Goal: Task Accomplishment & Management: Complete application form

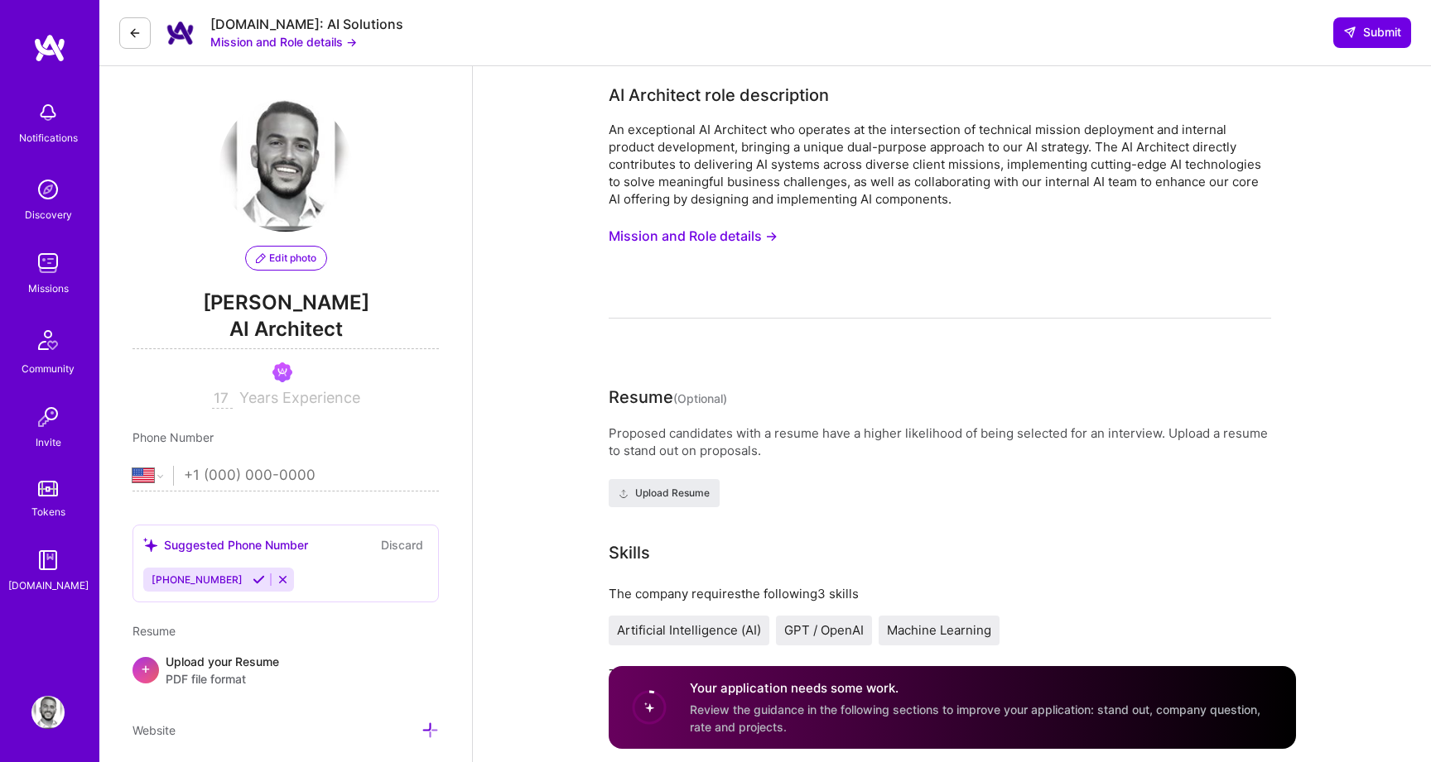
select select "US"
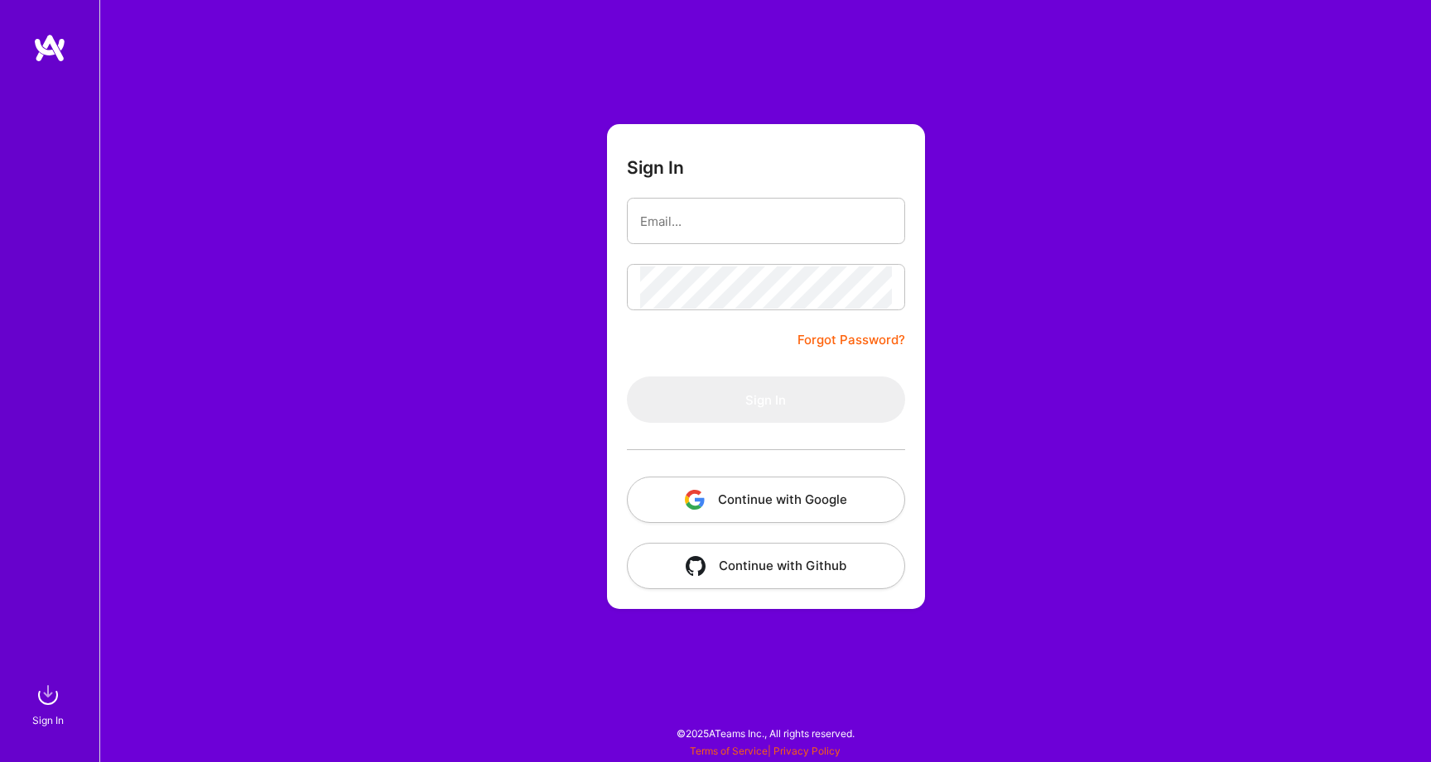
click at [762, 504] on button "Continue with Google" at bounding box center [766, 500] width 278 height 46
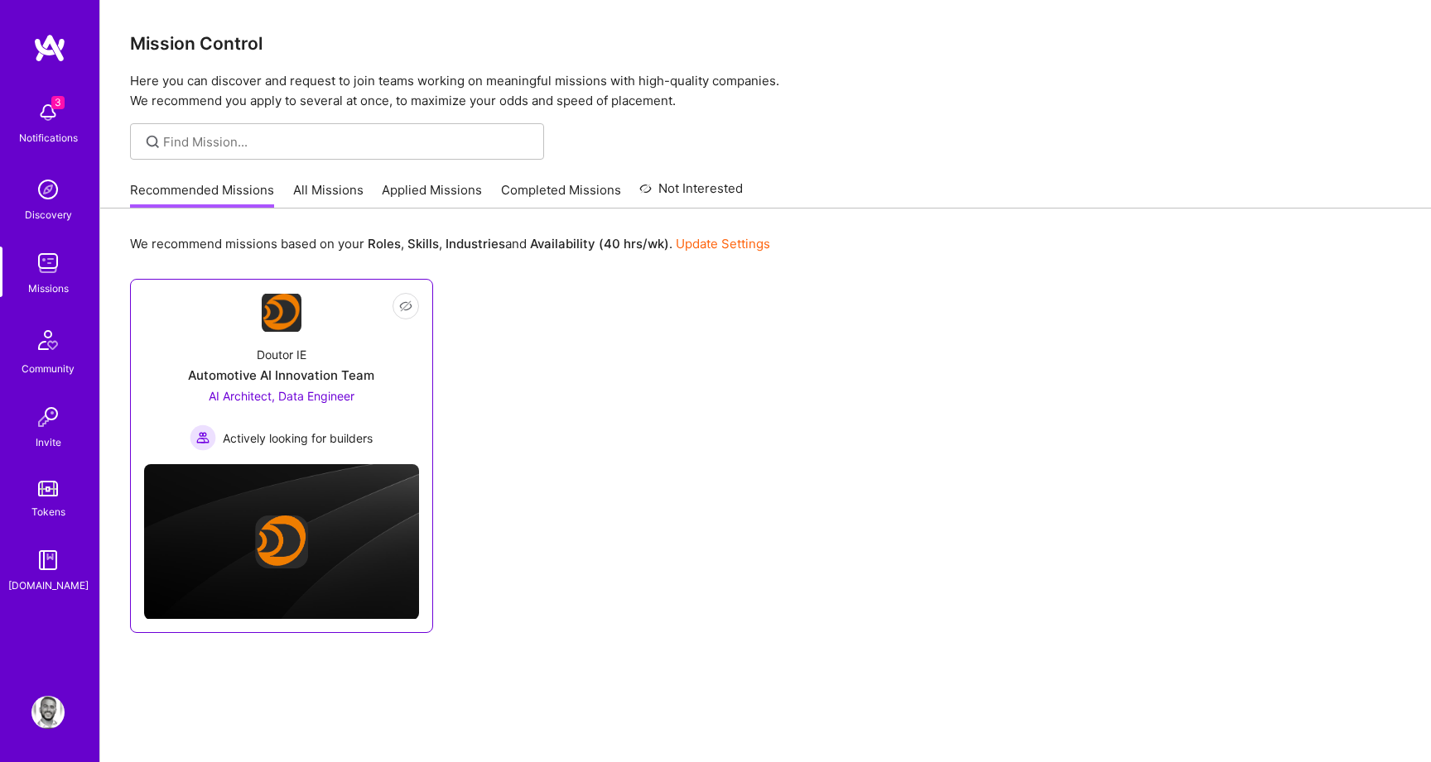
click at [293, 361] on div "Doutor IE" at bounding box center [282, 354] width 50 height 17
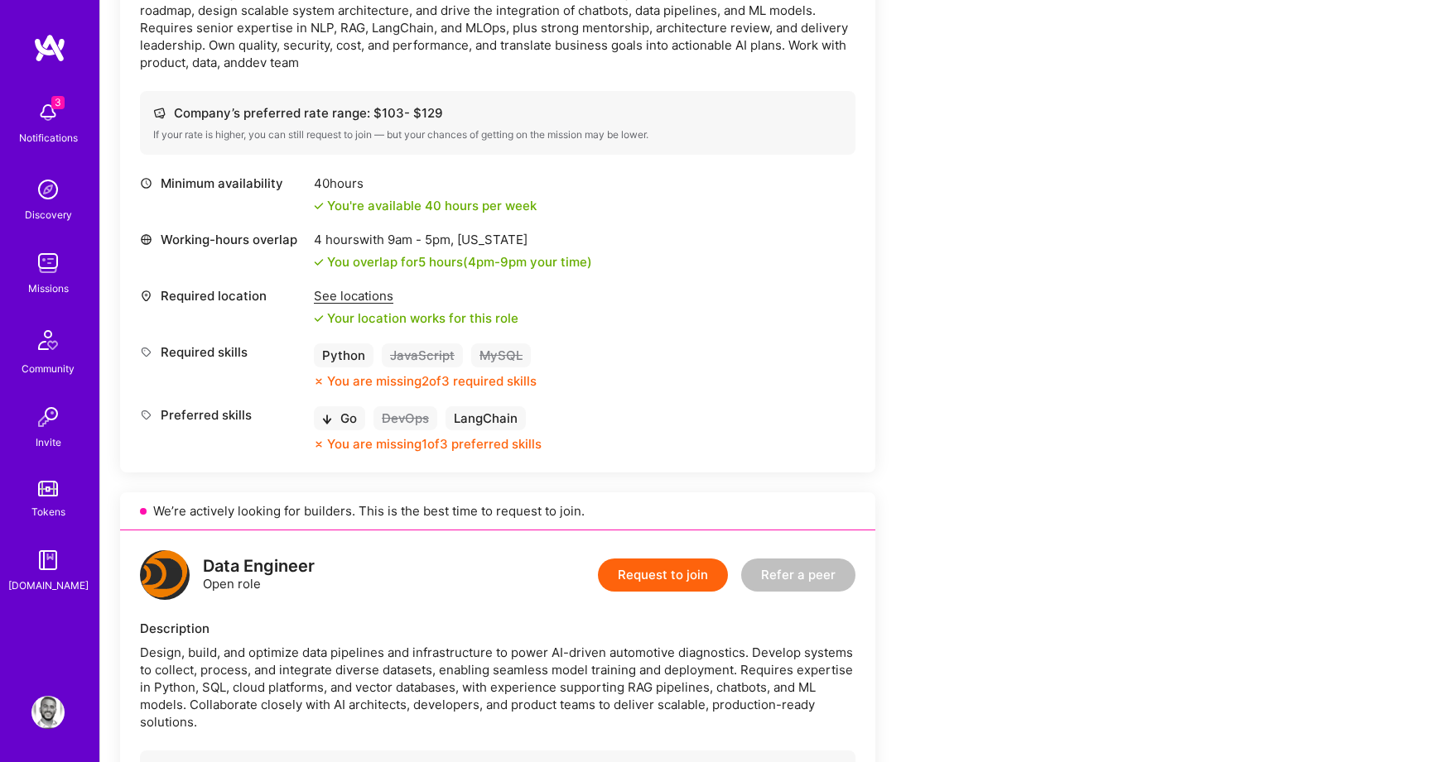
scroll to position [555, 0]
